Goal: Task Accomplishment & Management: Use online tool/utility

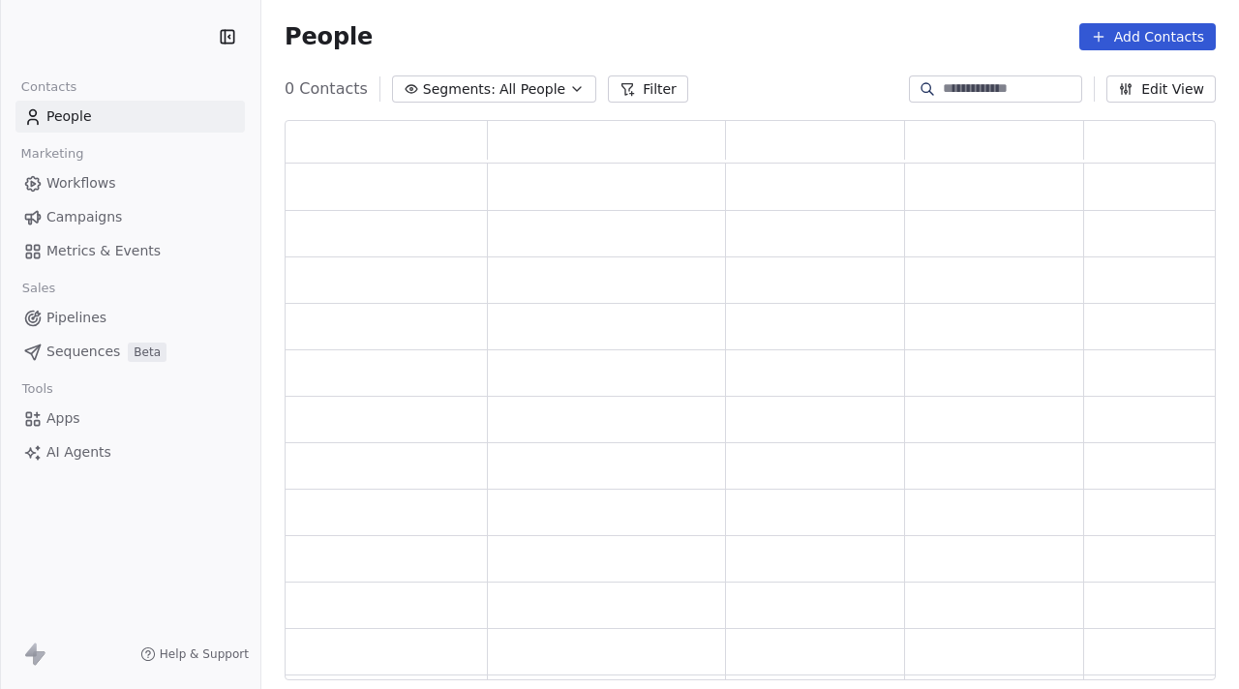
scroll to position [559, 931]
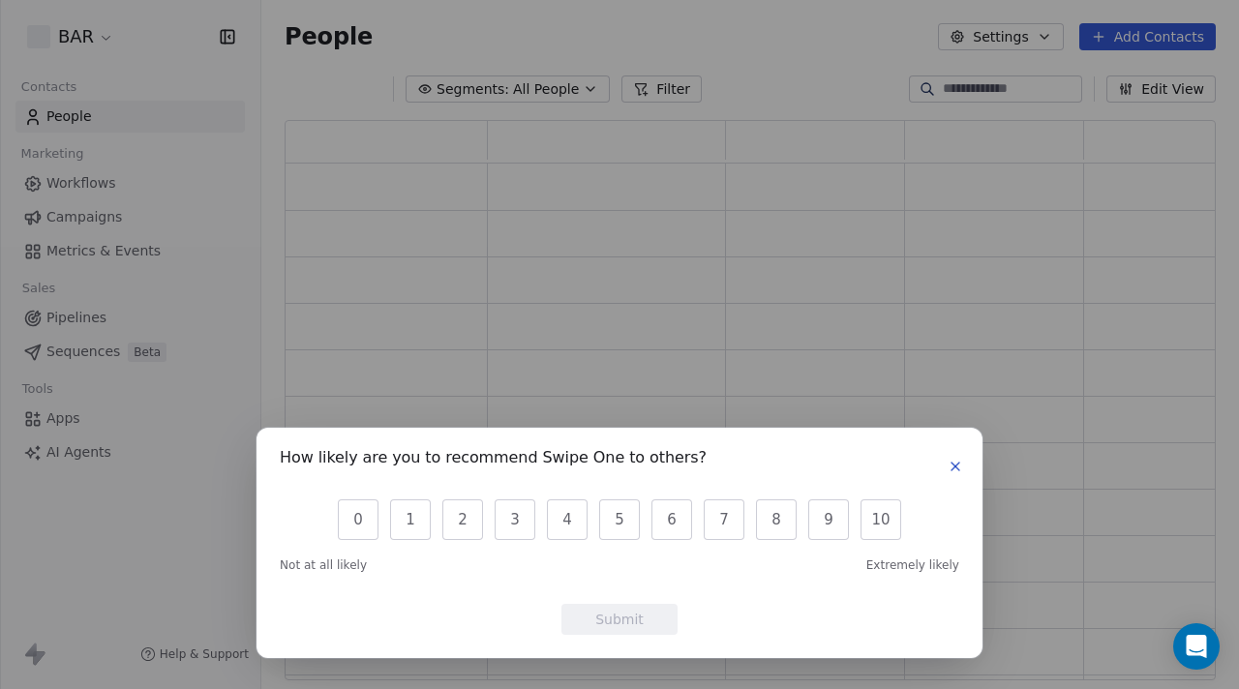
click at [951, 470] on icon "button" at bounding box center [955, 467] width 8 height 8
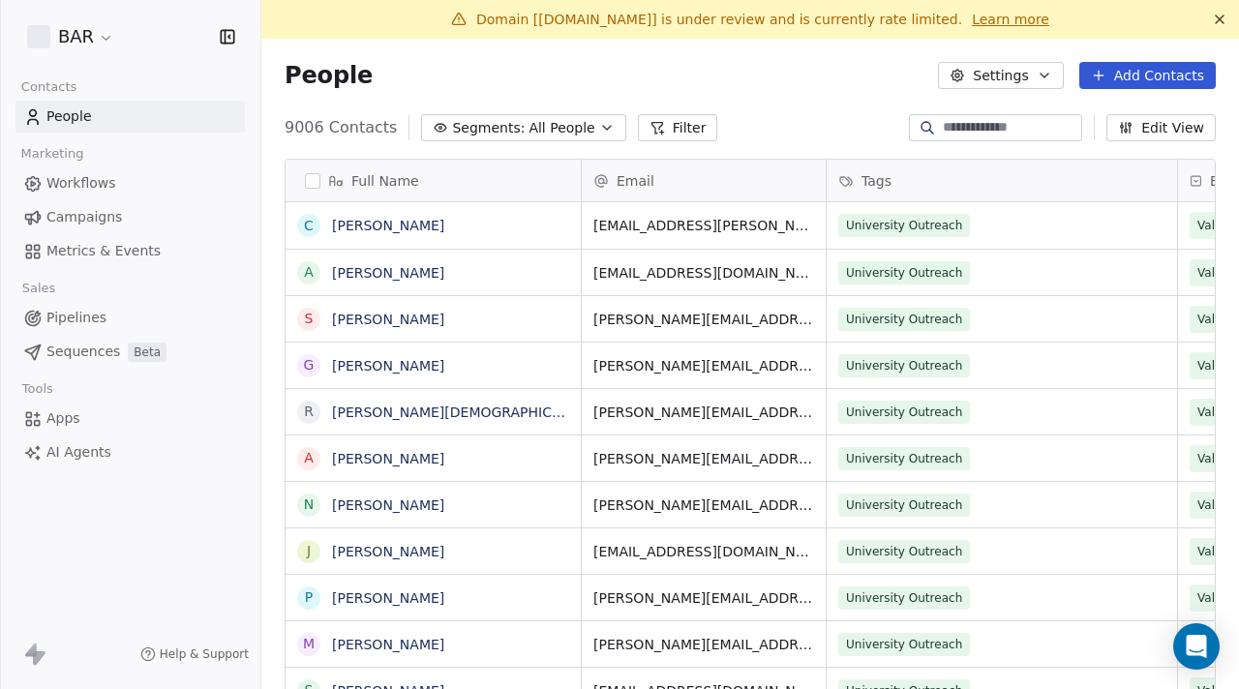
scroll to position [606, 977]
click at [80, 219] on span "Campaigns" at bounding box center [83, 217] width 75 height 20
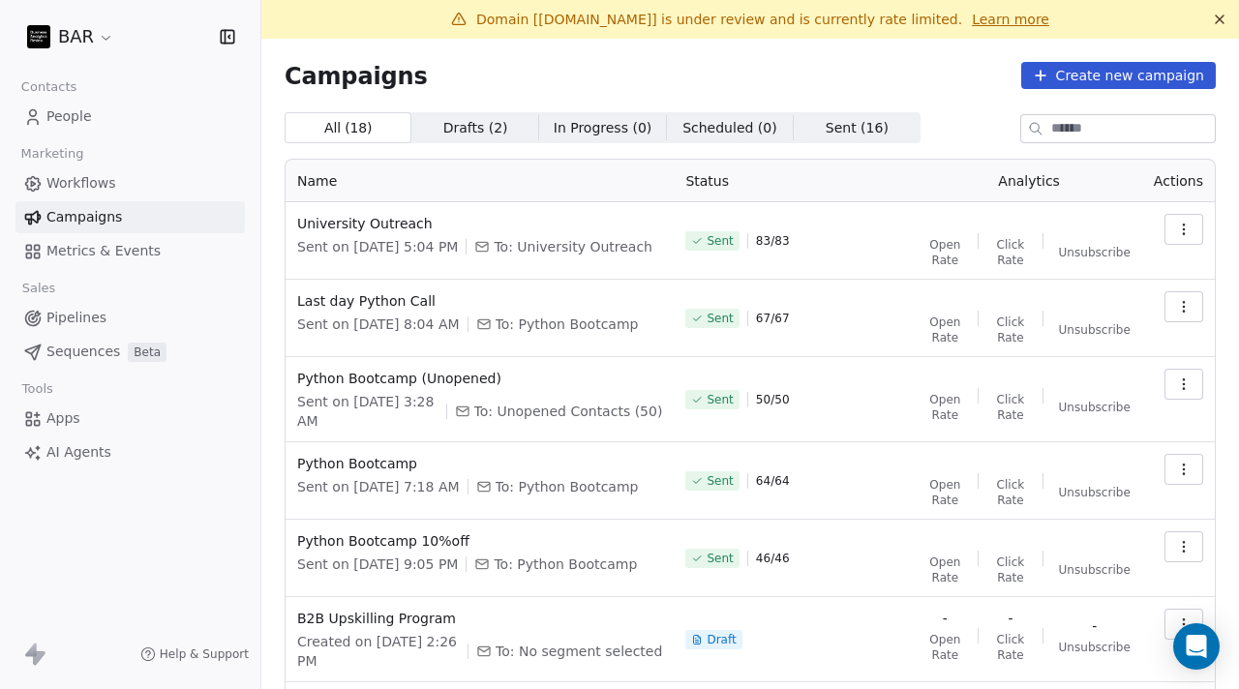
click at [82, 186] on span "Workflows" at bounding box center [81, 183] width 70 height 20
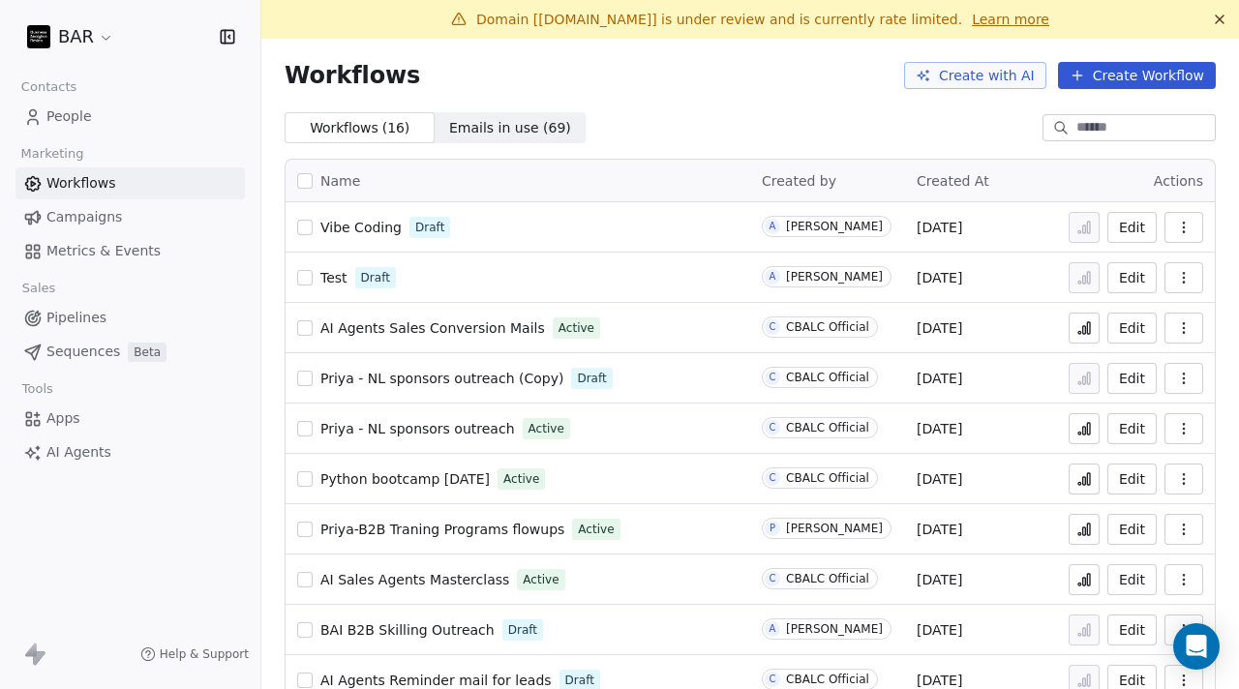
click at [359, 223] on span "Vibe Coding" at bounding box center [360, 227] width 81 height 15
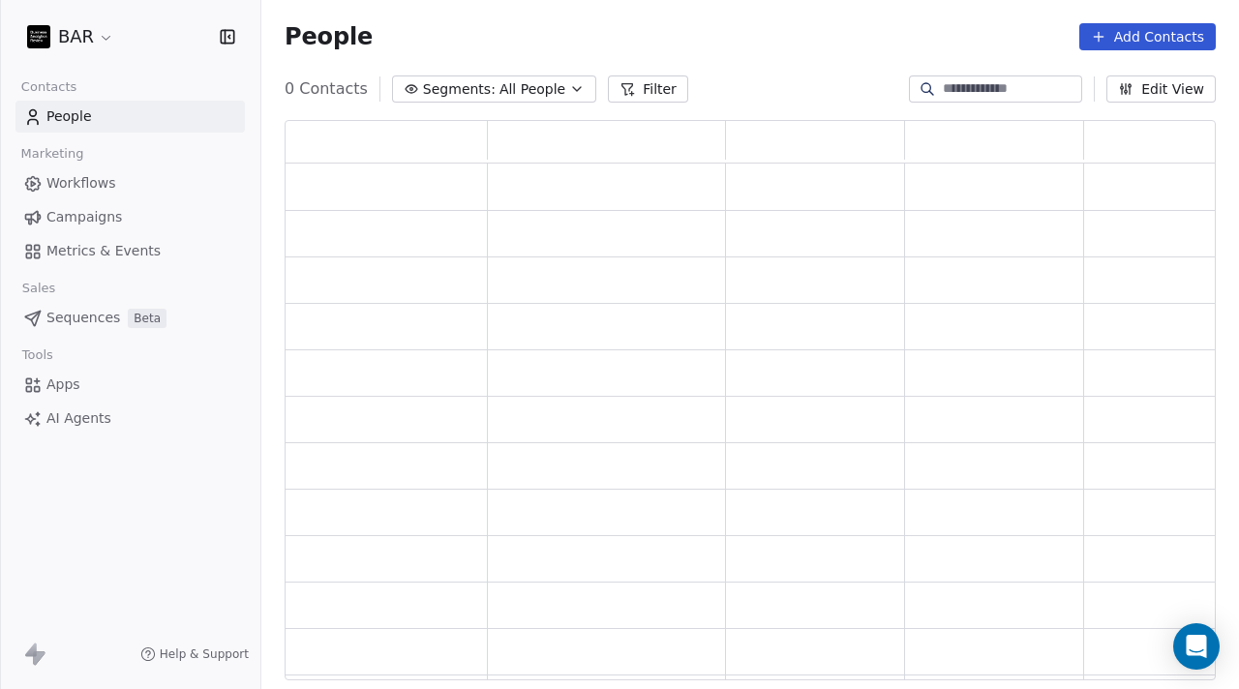
scroll to position [559, 931]
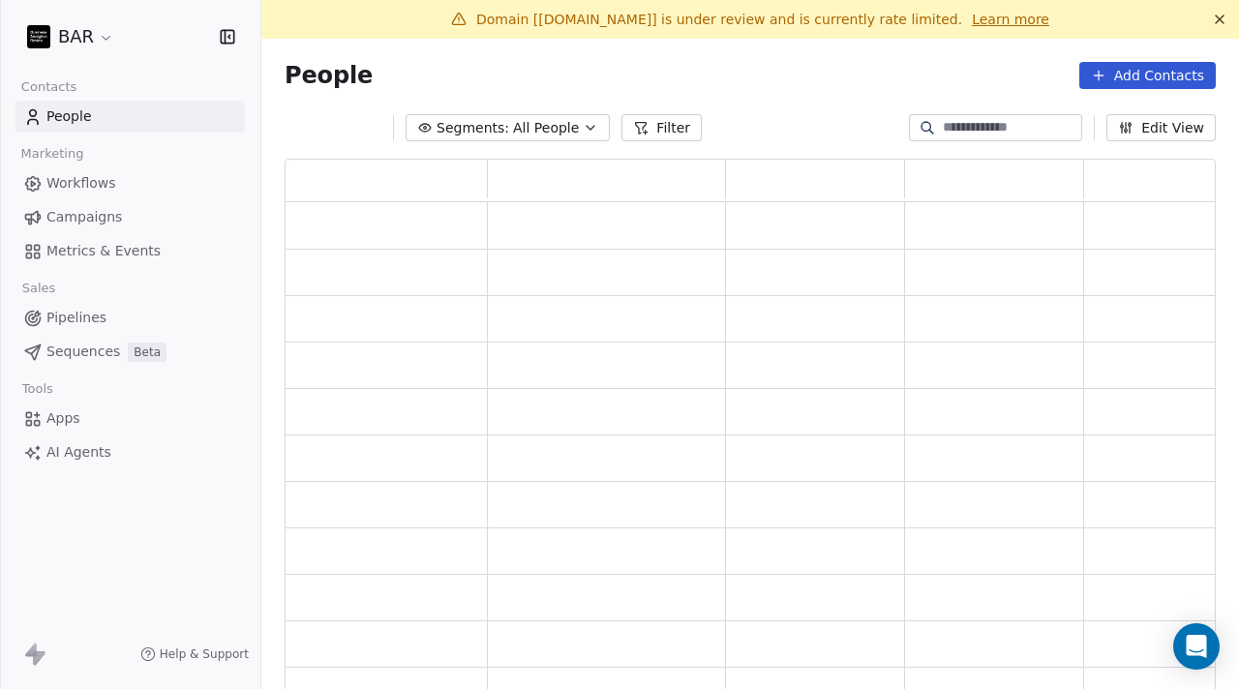
click at [1219, 15] on icon at bounding box center [1219, 19] width 15 height 15
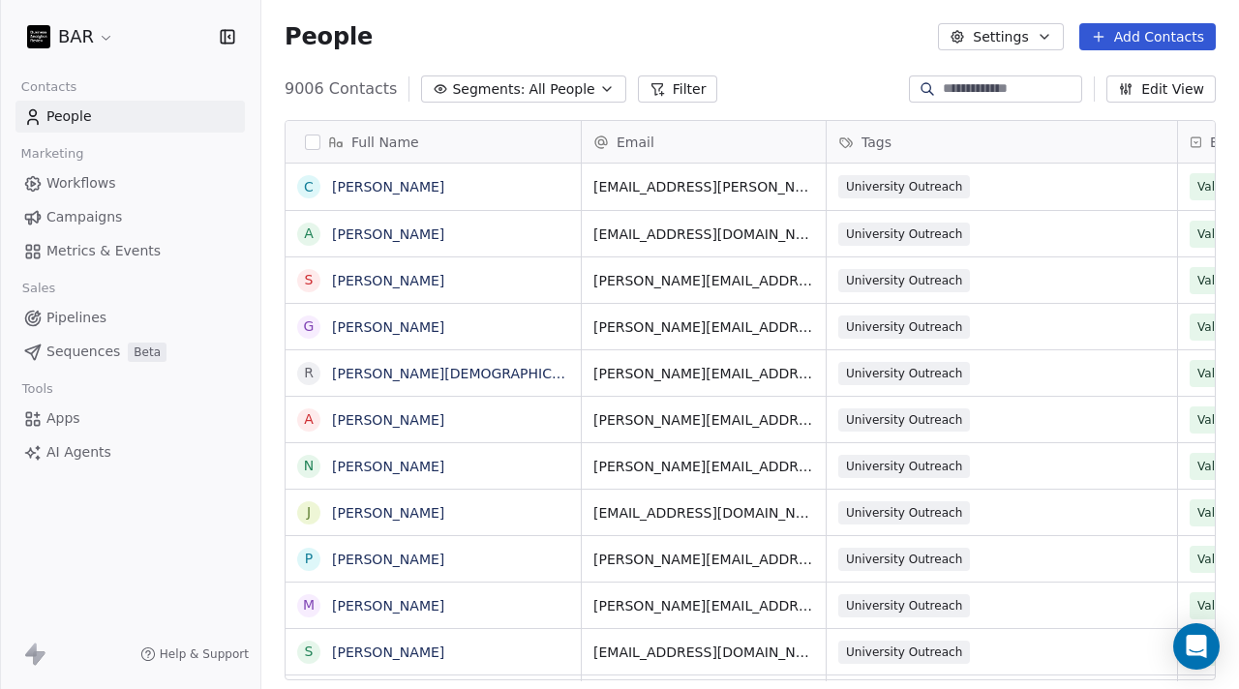
scroll to position [606, 977]
click at [84, 42] on html "BAR Contacts People Marketing Workflows Campaigns Metrics & Events Sales Pipeli…" at bounding box center [619, 344] width 1239 height 689
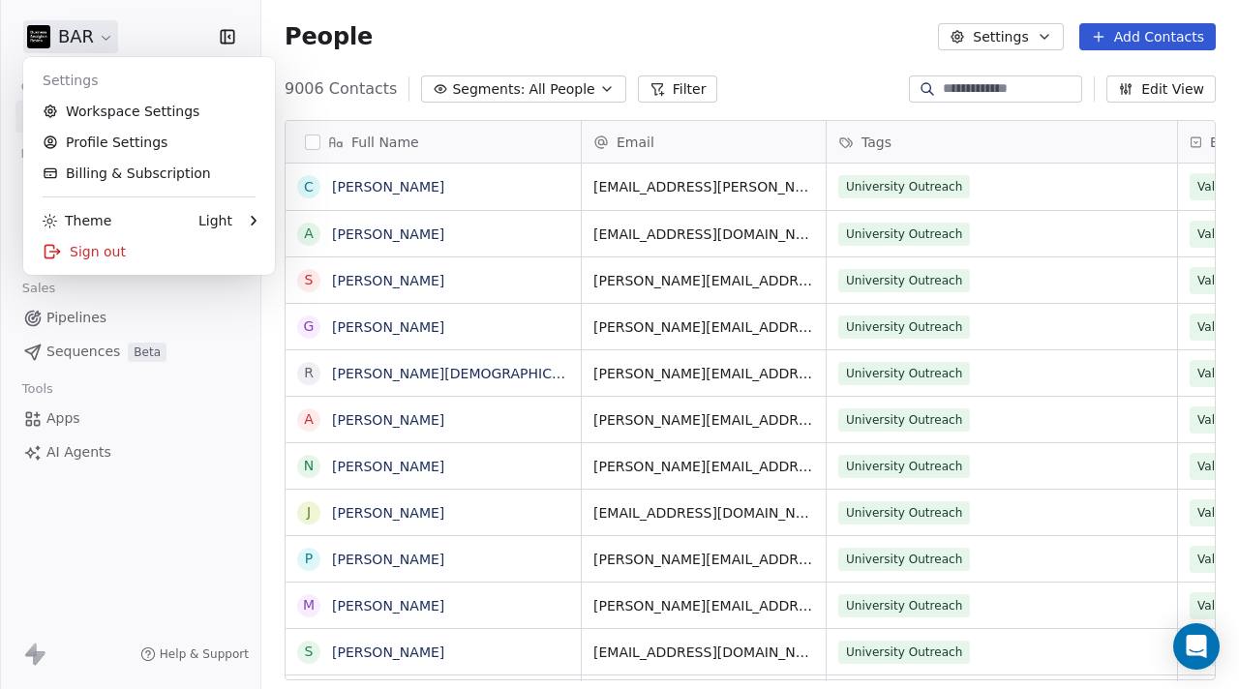
click at [84, 42] on html "BAR Contacts People Marketing Workflows Campaigns Metrics & Events Sales Pipeli…" at bounding box center [619, 344] width 1239 height 689
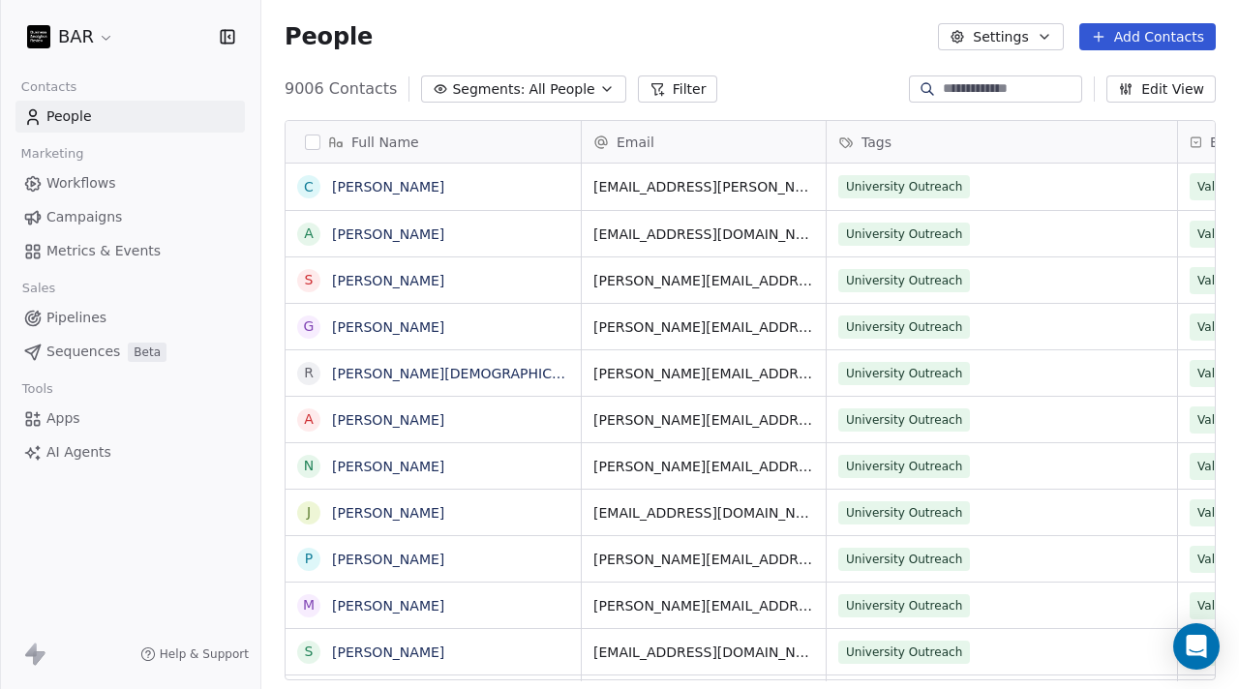
click at [62, 421] on span "Apps" at bounding box center [63, 418] width 34 height 20
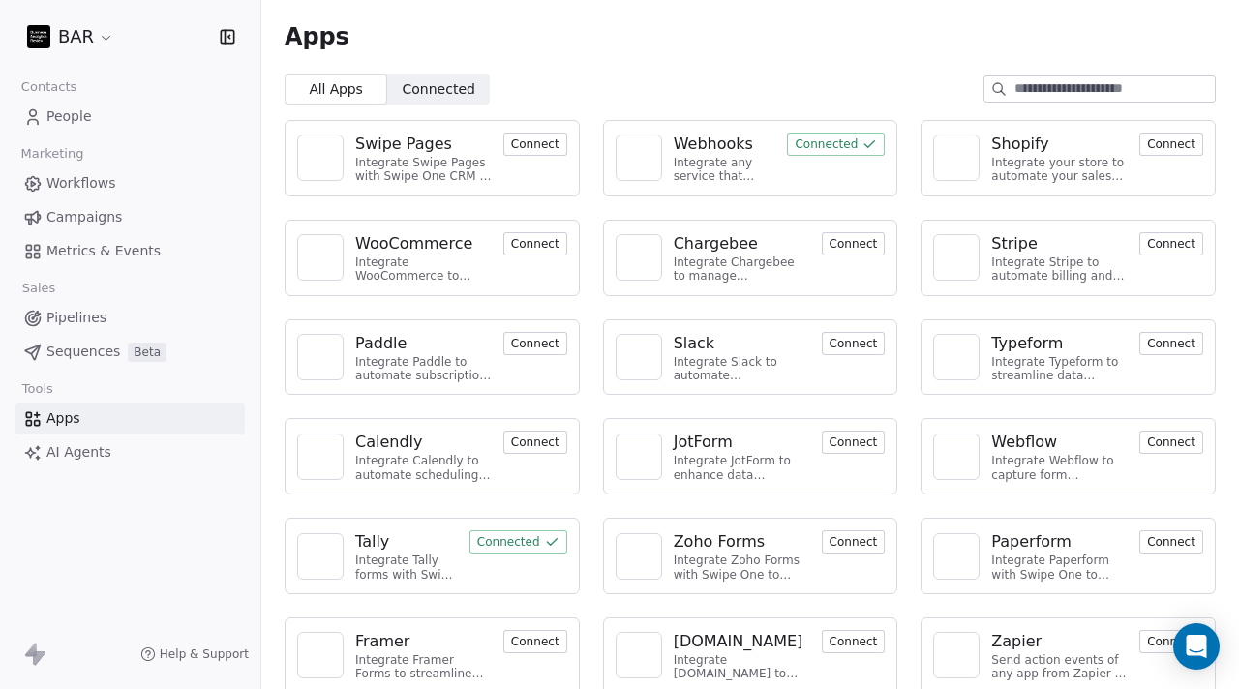
click at [708, 143] on div "Webhooks" at bounding box center [713, 144] width 79 height 23
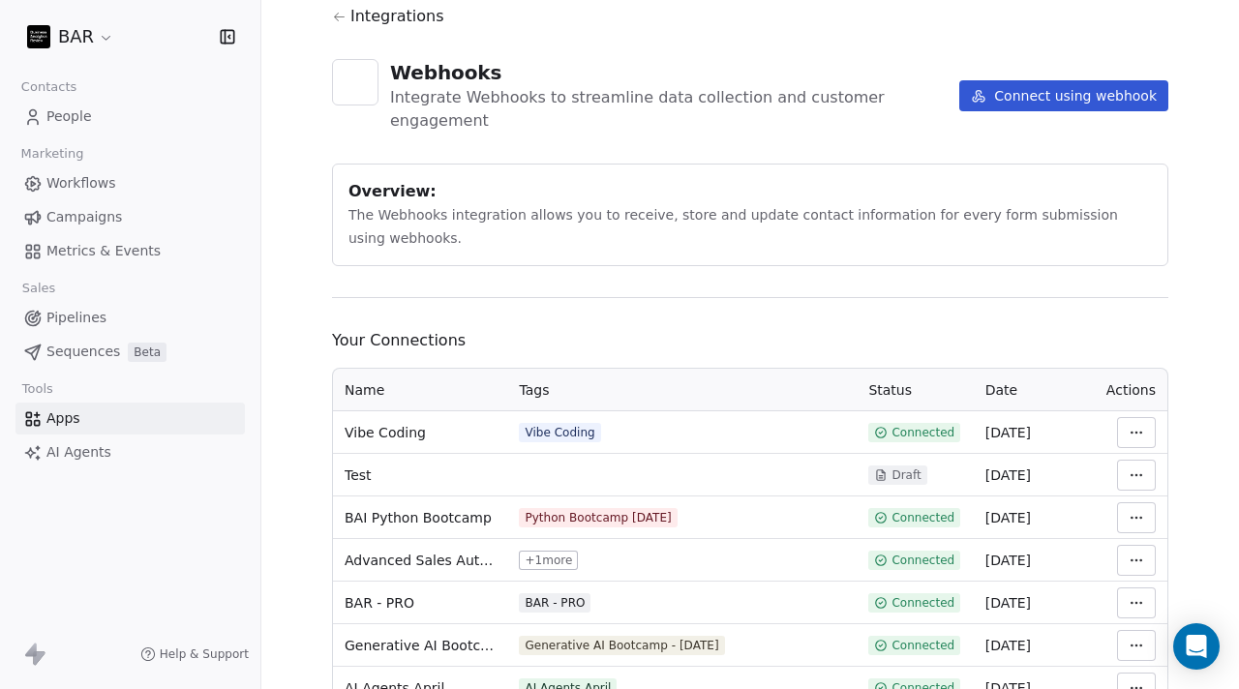
scroll to position [76, 0]
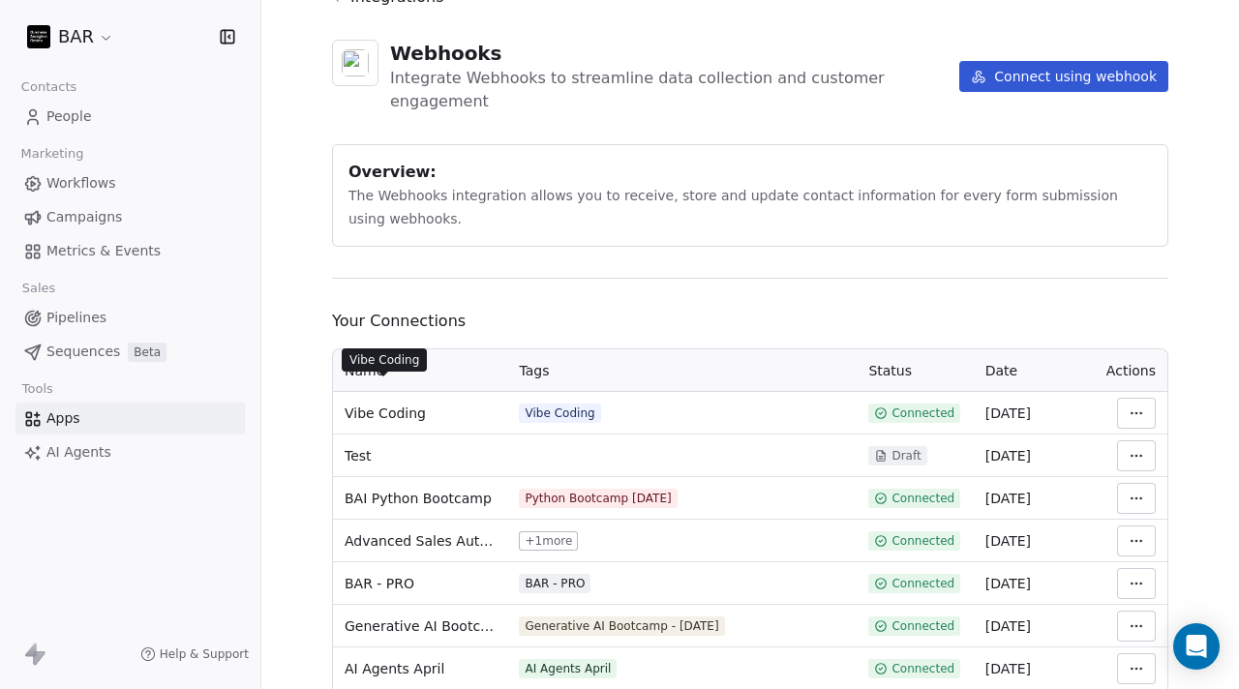
click at [392, 404] on span "Vibe Coding" at bounding box center [385, 413] width 81 height 19
click at [1119, 390] on html "BAR Contacts People Marketing Workflows Campaigns Metrics & Events Sales Pipeli…" at bounding box center [619, 344] width 1239 height 689
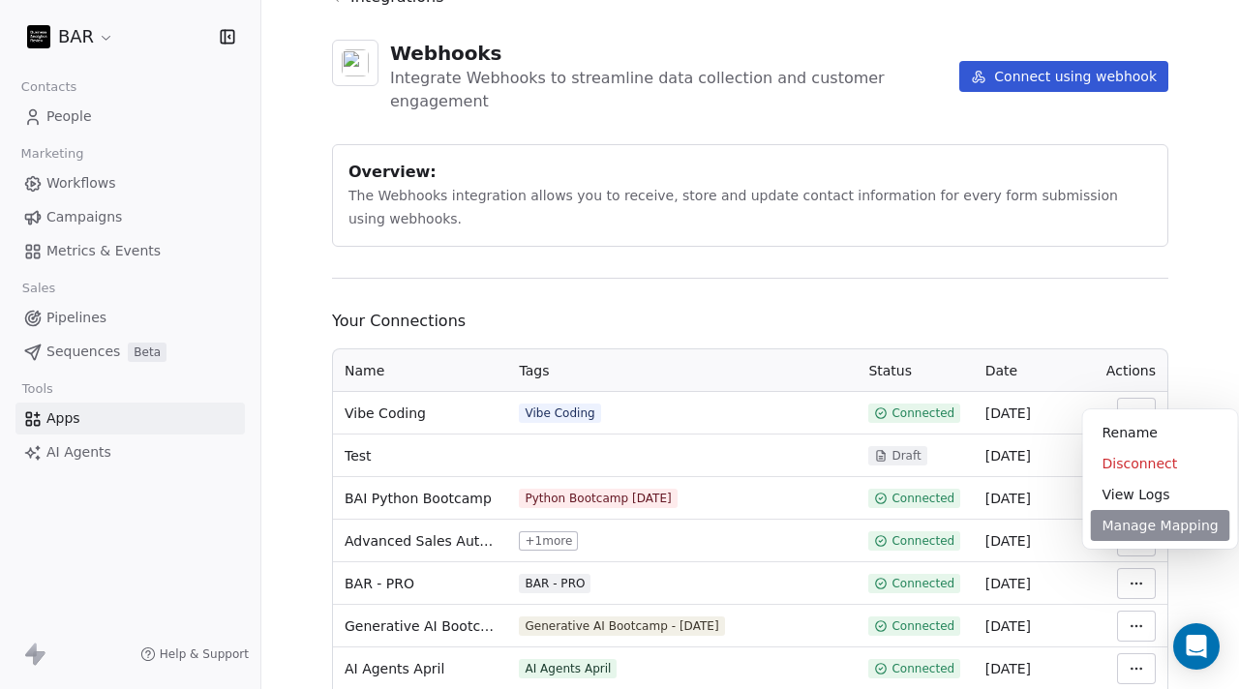
click at [1116, 517] on div "Manage Mapping" at bounding box center [1160, 525] width 139 height 31
